Goal: Task Accomplishment & Management: Manage account settings

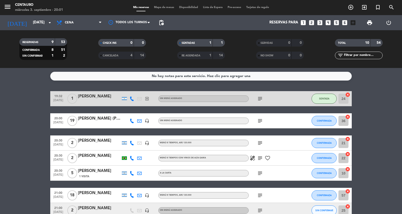
click at [154, 4] on div "menu Centauro [DATE] 3. septiembre - 20:01 Mis reservas Mapa de mesas Disponibi…" at bounding box center [201, 7] width 402 height 15
click at [156, 6] on div "Mis reservas Mapa de mesas Disponibilidad Lista de Espera Pre-acceso Tarjetas d…" at bounding box center [201, 7] width 141 height 5
click at [159, 7] on span "Mapa de mesas" at bounding box center [164, 7] width 25 height 3
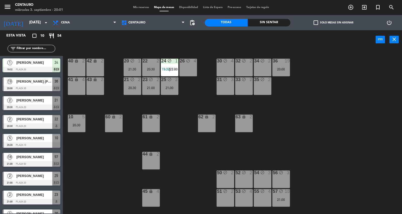
click at [187, 99] on div "20 block 1 21:30 22 2 20:30 24 block 1 19:32 | 22:00 26 block 4 40 lock 2 42 lo…" at bounding box center [235, 132] width 336 height 165
click at [30, 26] on input "[DATE]" at bounding box center [51, 23] width 49 height 10
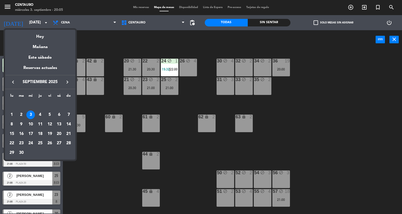
click at [270, 122] on div at bounding box center [201, 107] width 402 height 214
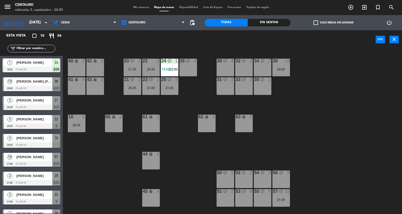
click at [285, 61] on div "19" at bounding box center [287, 61] width 5 height 5
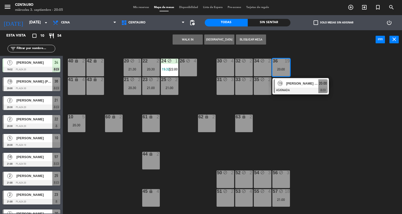
click at [283, 78] on div "19 [PERSON_NAME] (PRO [PERSON_NAME]) ASIGNADA 20:00 chat" at bounding box center [301, 86] width 57 height 16
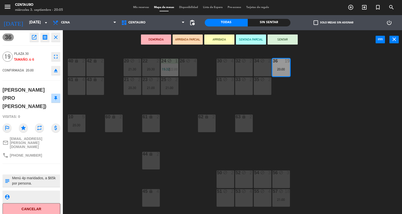
click at [287, 39] on button "SENTAR" at bounding box center [283, 39] width 30 height 10
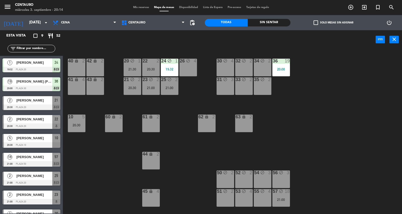
click at [146, 6] on div "Mis reservas Mapa de mesas Disponibilidad Lista de Espera Pre-acceso Tarjetas d…" at bounding box center [201, 7] width 141 height 5
click at [35, 19] on input "[DATE]" at bounding box center [51, 23] width 49 height 10
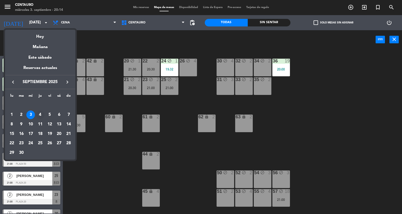
click at [41, 114] on div "4" at bounding box center [40, 114] width 9 height 9
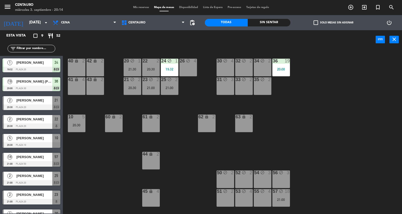
type input "[DEMOGRAPHIC_DATA][DATE]"
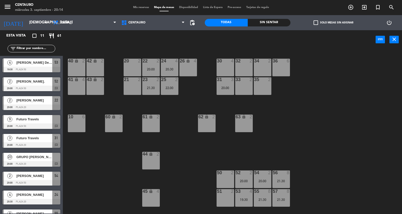
click at [141, 7] on span "Mis reservas" at bounding box center [141, 7] width 21 height 3
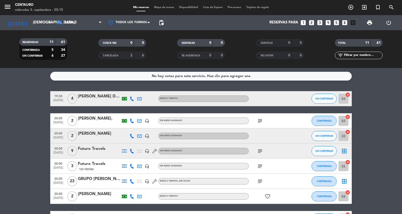
scroll to position [28, 0]
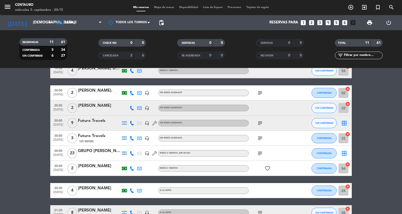
click at [258, 139] on icon "subject" at bounding box center [260, 138] width 6 height 6
click at [392, 131] on bookings-row "19:30 [DATE] 4 [PERSON_NAME] Demoner MENÚ 4 TIEMPOS SIN CONFIRMAR 53 cancel 20:…" at bounding box center [201, 160] width 402 height 194
click at [260, 124] on icon "subject" at bounding box center [260, 123] width 6 height 6
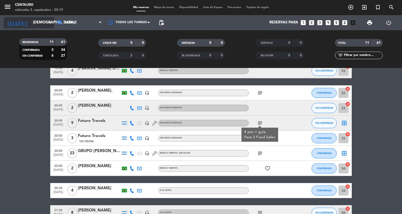
click at [40, 28] on div "[DATE] [DATE] arrow_drop_down" at bounding box center [29, 22] width 50 height 11
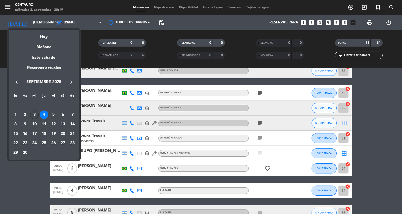
click at [34, 115] on div "3" at bounding box center [34, 114] width 9 height 9
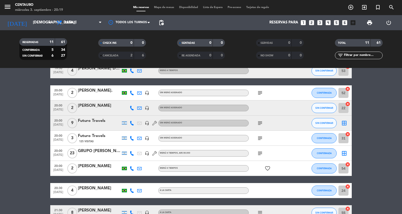
type input "[DATE]"
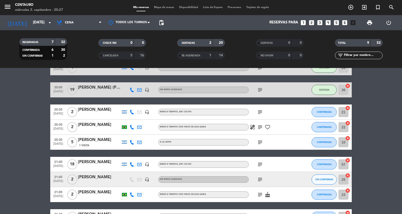
scroll to position [0, 0]
